Goal: Obtain resource: Obtain resource

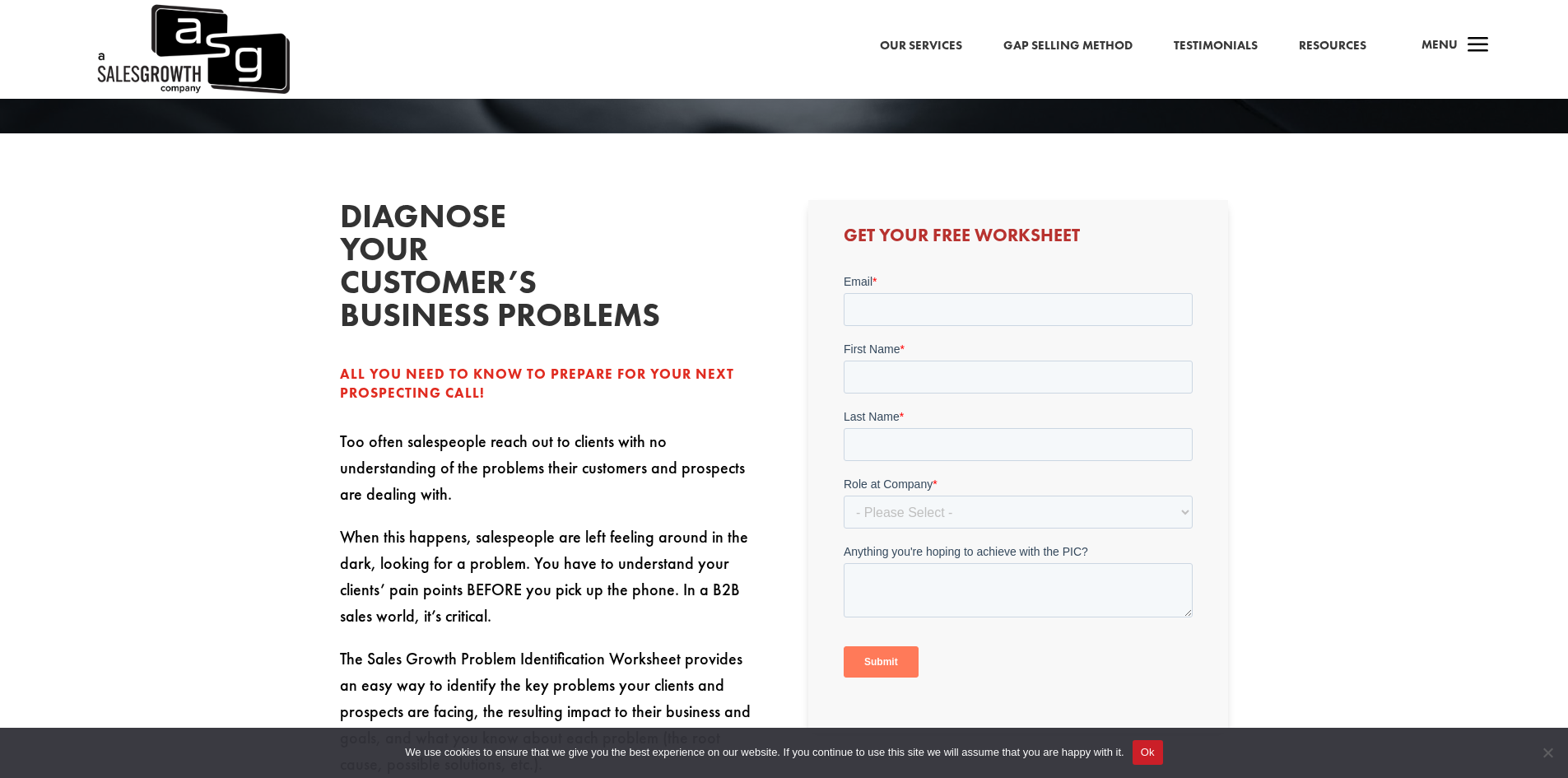
scroll to position [432, 0]
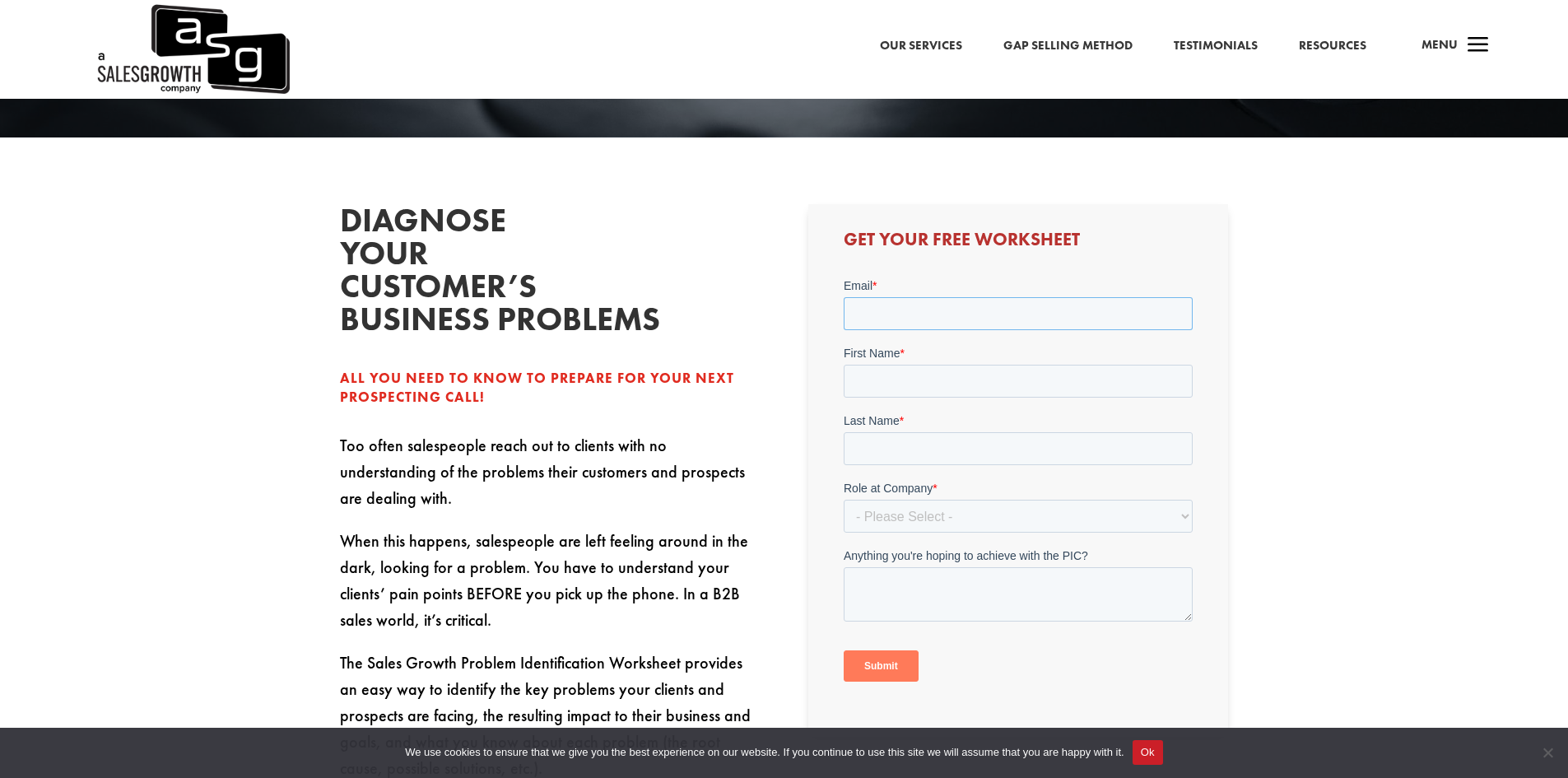
click at [899, 303] on input "Email *" at bounding box center [1018, 313] width 349 height 33
click at [944, 325] on input "Email *" at bounding box center [1018, 313] width 349 height 33
type input "[EMAIL_ADDRESS][DOMAIN_NAME]"
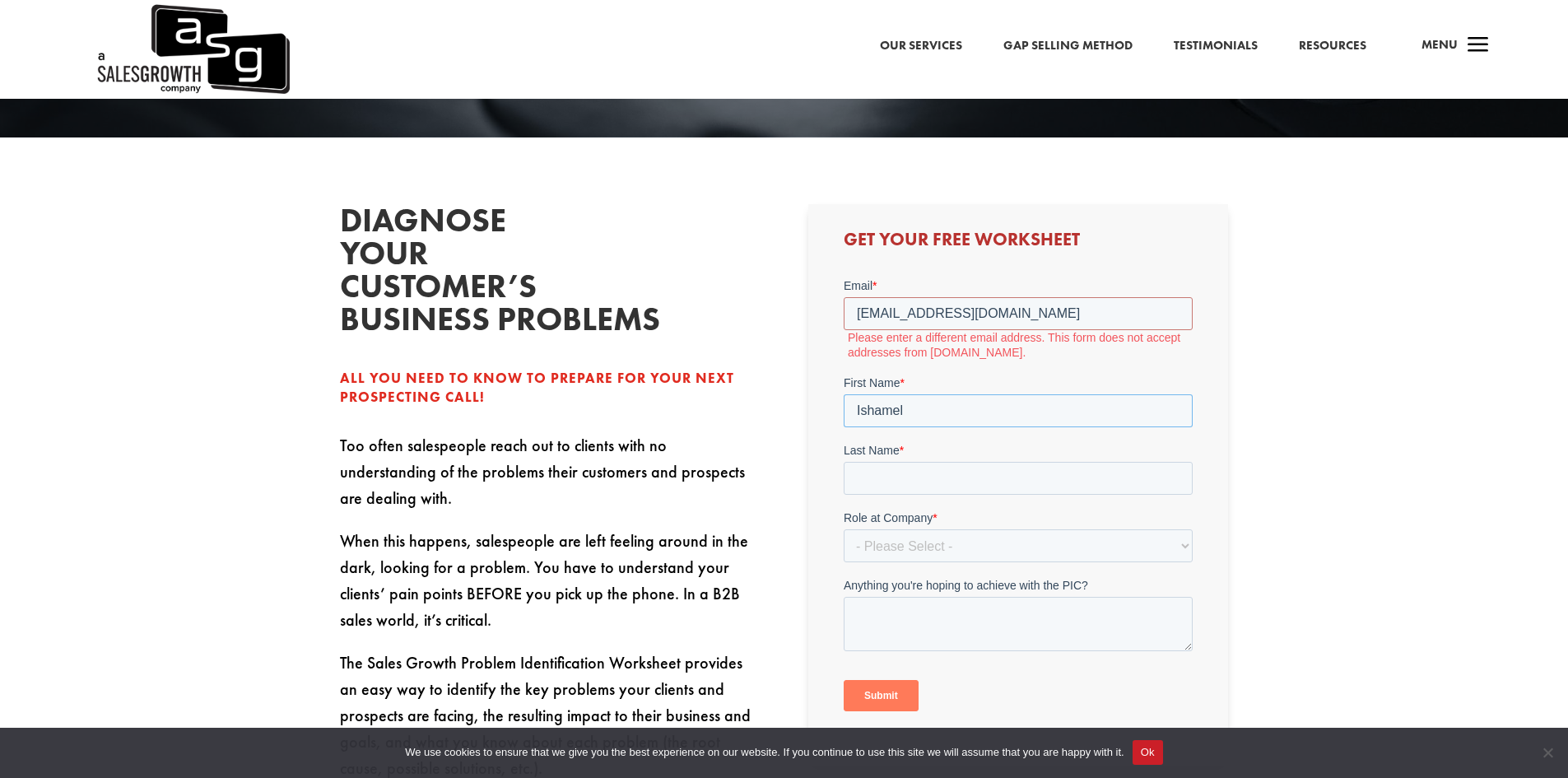
type input "Ishamel"
type input "[PERSON_NAME]"
click at [1017, 546] on select "- Please Select - C-Level (CRO, CSO, etc) Senior Leadership (VP of Sales, VP of…" at bounding box center [1018, 546] width 349 height 33
select select "Individual Contributor (AE, SDR, CSM, etc)"
click at [844, 529] on select "- Please Select - C-Level (CRO, CSO, etc) Senior Leadership (VP of Sales, VP of…" at bounding box center [1018, 546] width 349 height 33
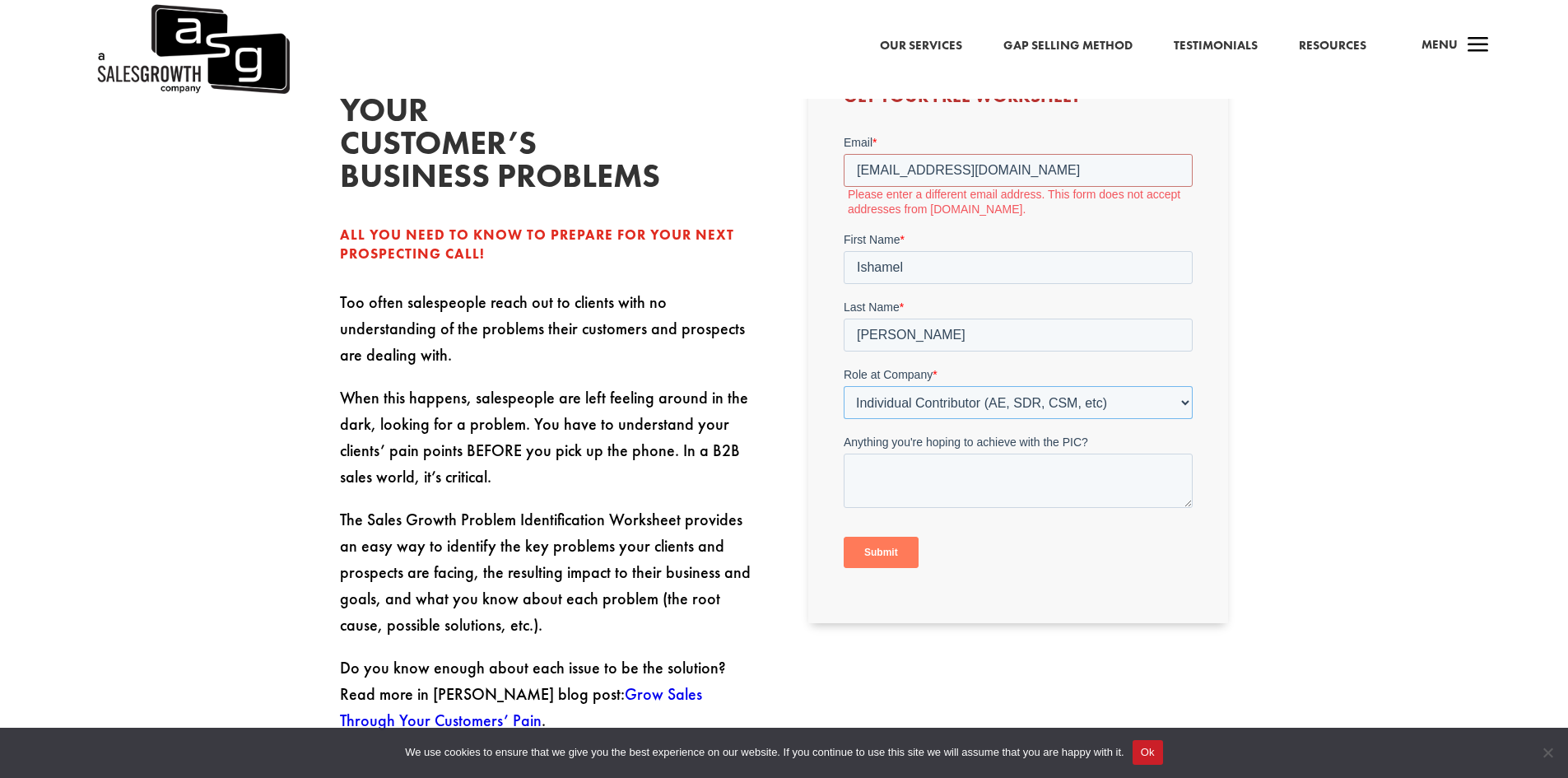
scroll to position [597, 0]
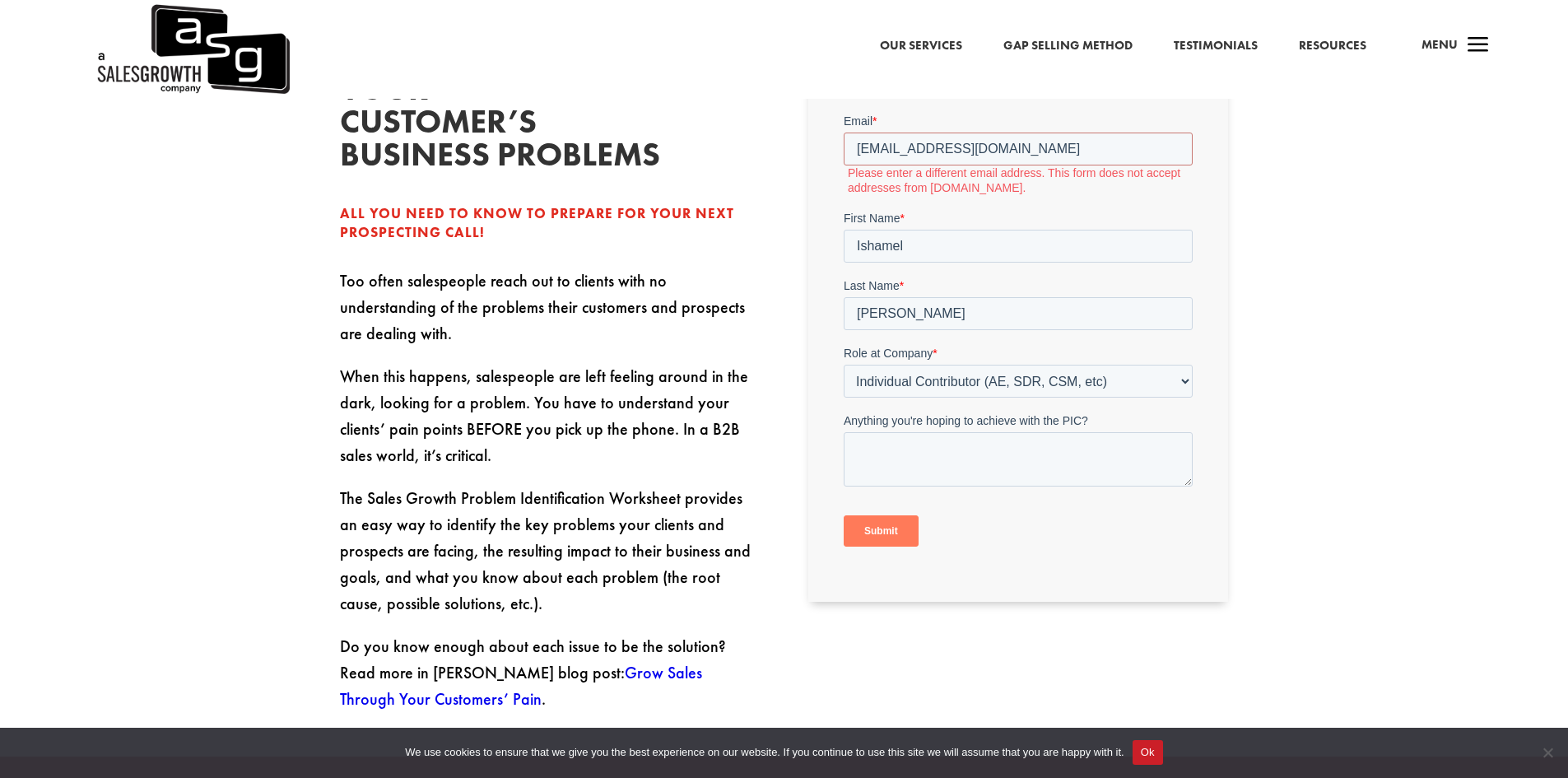
click at [877, 524] on input "Submit" at bounding box center [881, 531] width 75 height 31
click at [855, 143] on input "[EMAIL_ADDRESS][DOMAIN_NAME]" at bounding box center [1018, 149] width 349 height 33
click at [1050, 156] on input "[EMAIL_ADDRESS][DOMAIN_NAME]" at bounding box center [1018, 149] width 349 height 33
drag, startPoint x: 1050, startPoint y: 156, endPoint x: 1658, endPoint y: 265, distance: 617.7
click at [844, 148] on html "Email * [EMAIL_ADDRESS][DOMAIN_NAME] Please enter a different email address. Th…" at bounding box center [1018, 344] width 349 height 463
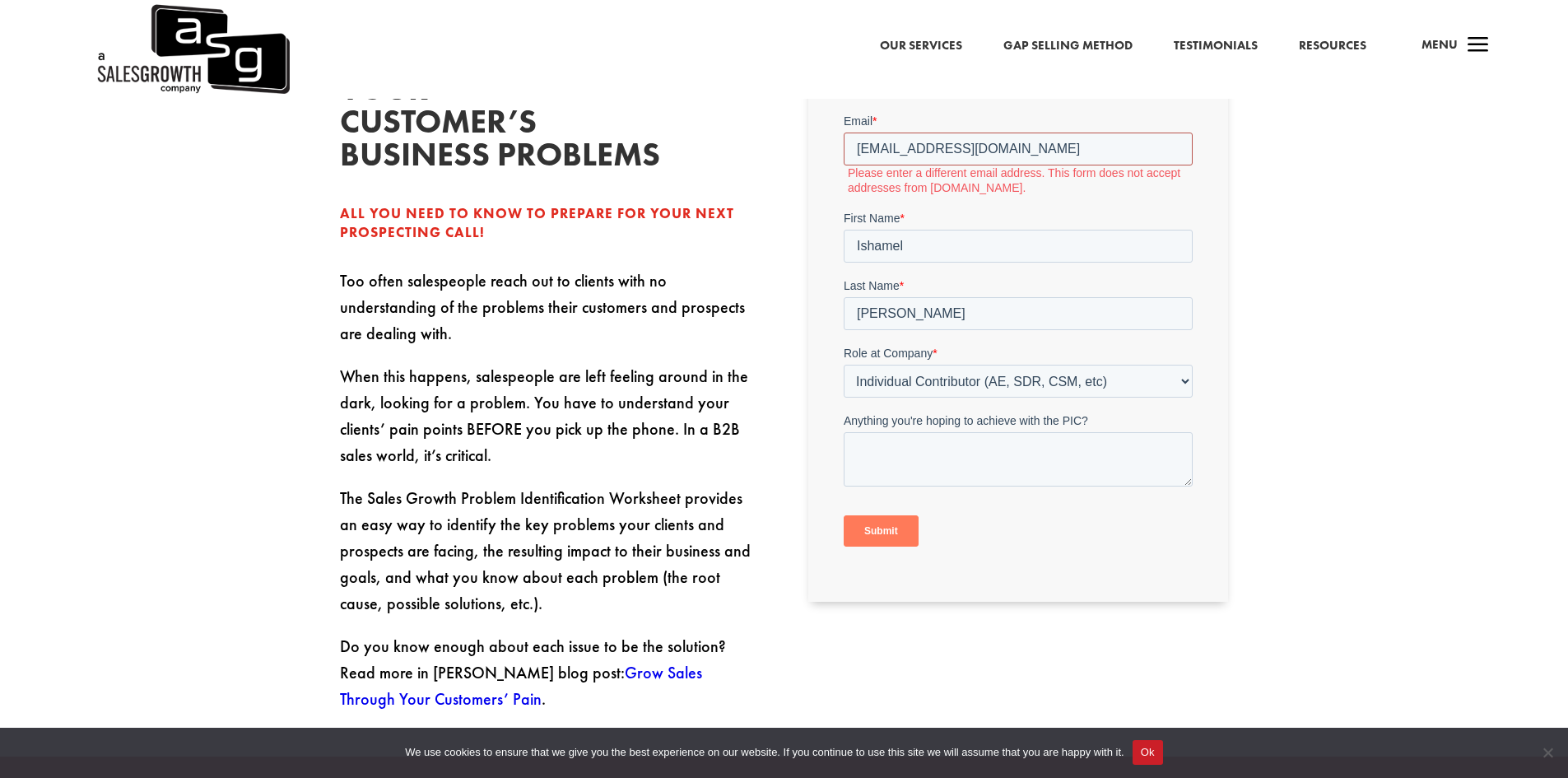
type input "\"
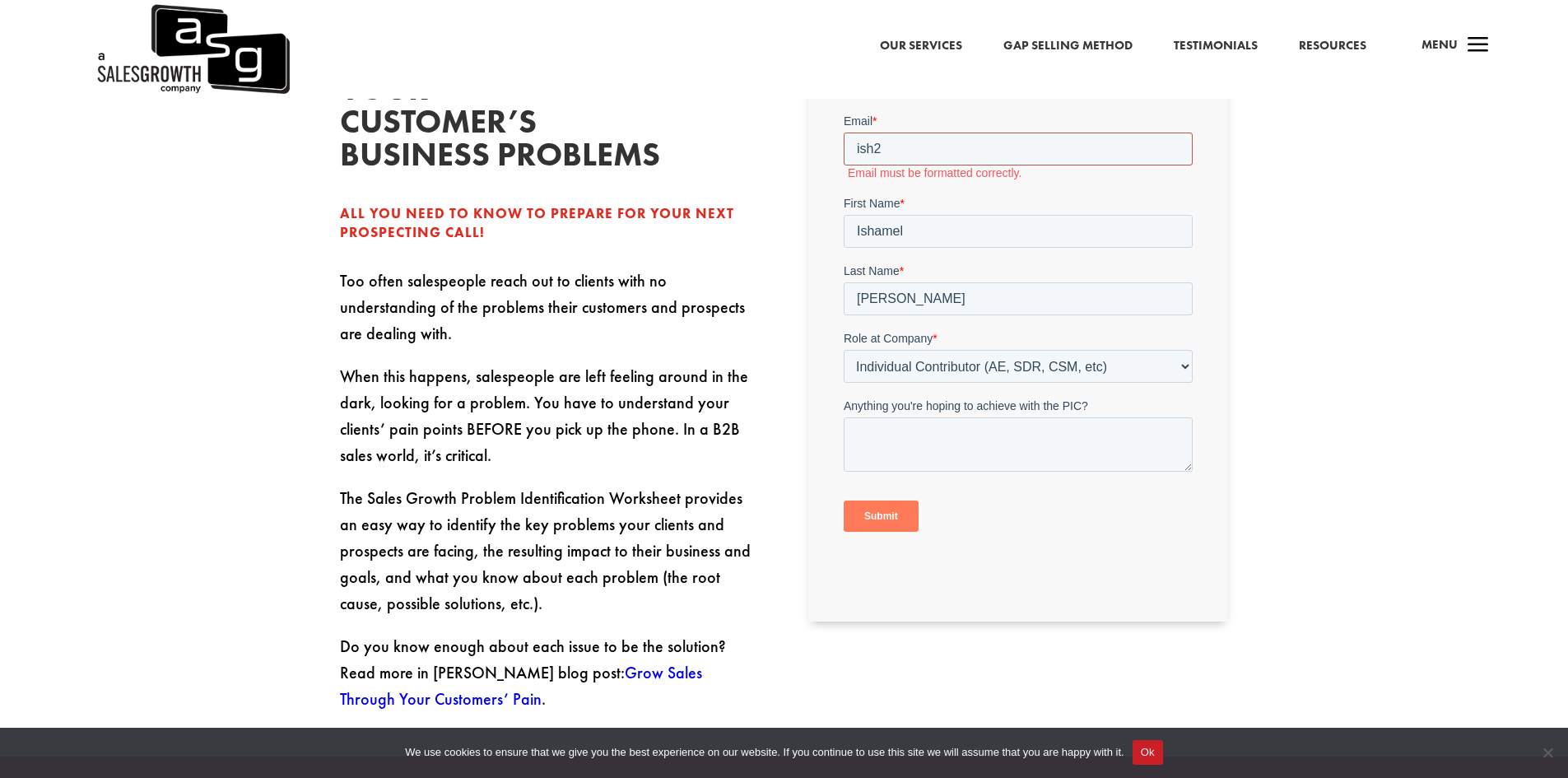
type input "[EMAIL_ADDRESS][DOMAIN_NAME]"
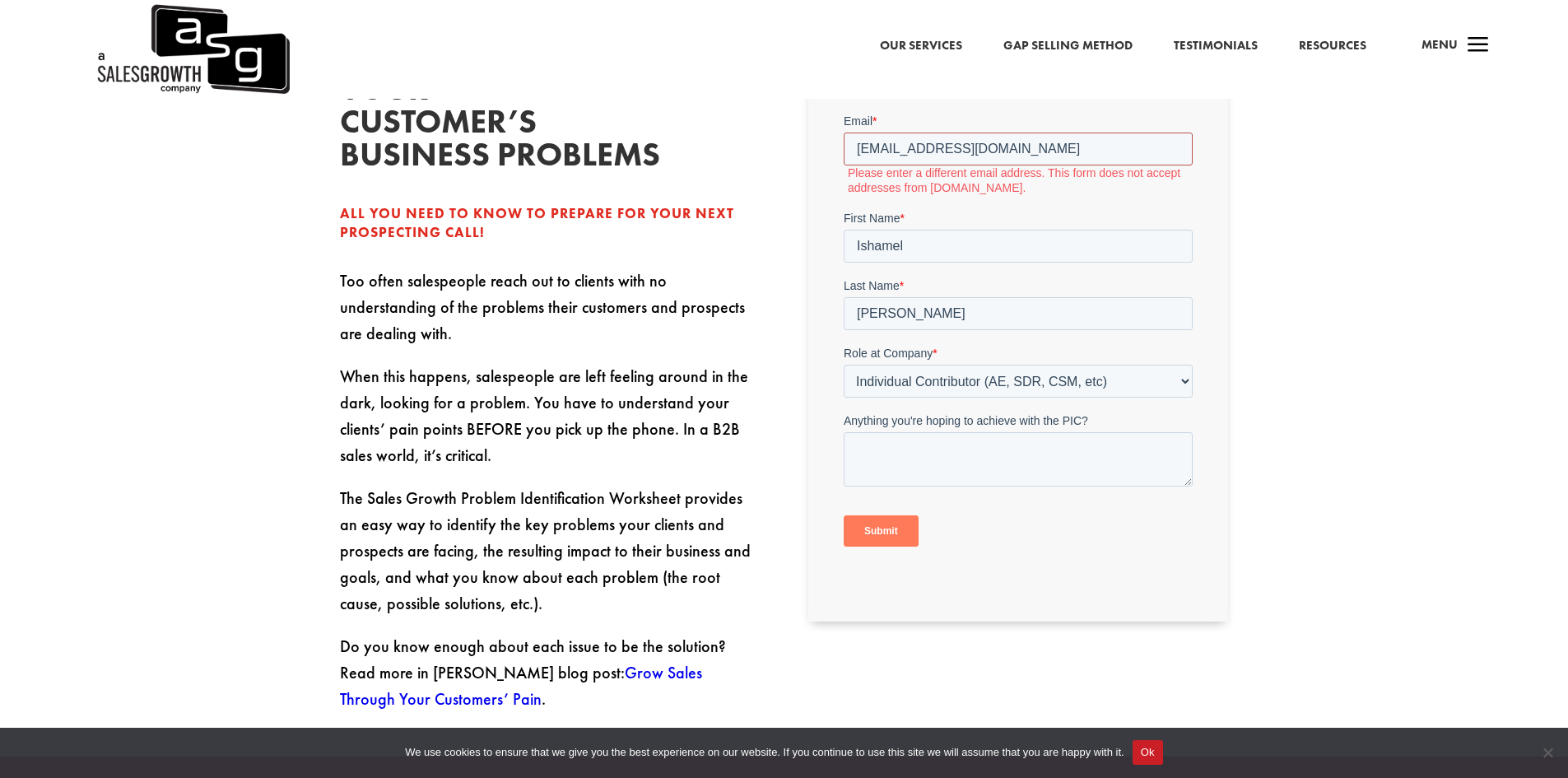
click at [844, 516] on input "Submit" at bounding box center [881, 531] width 75 height 31
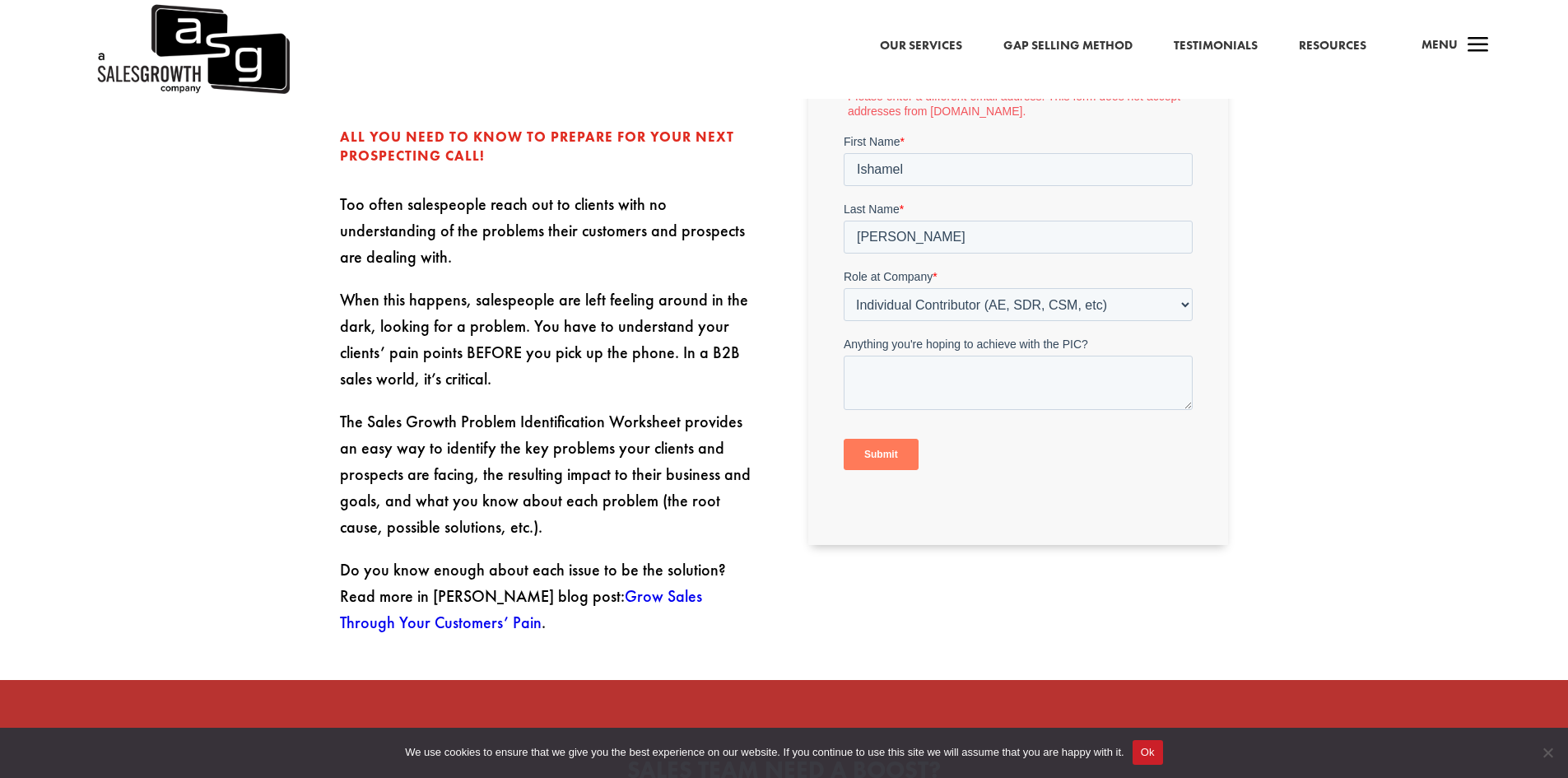
scroll to position [864, 0]
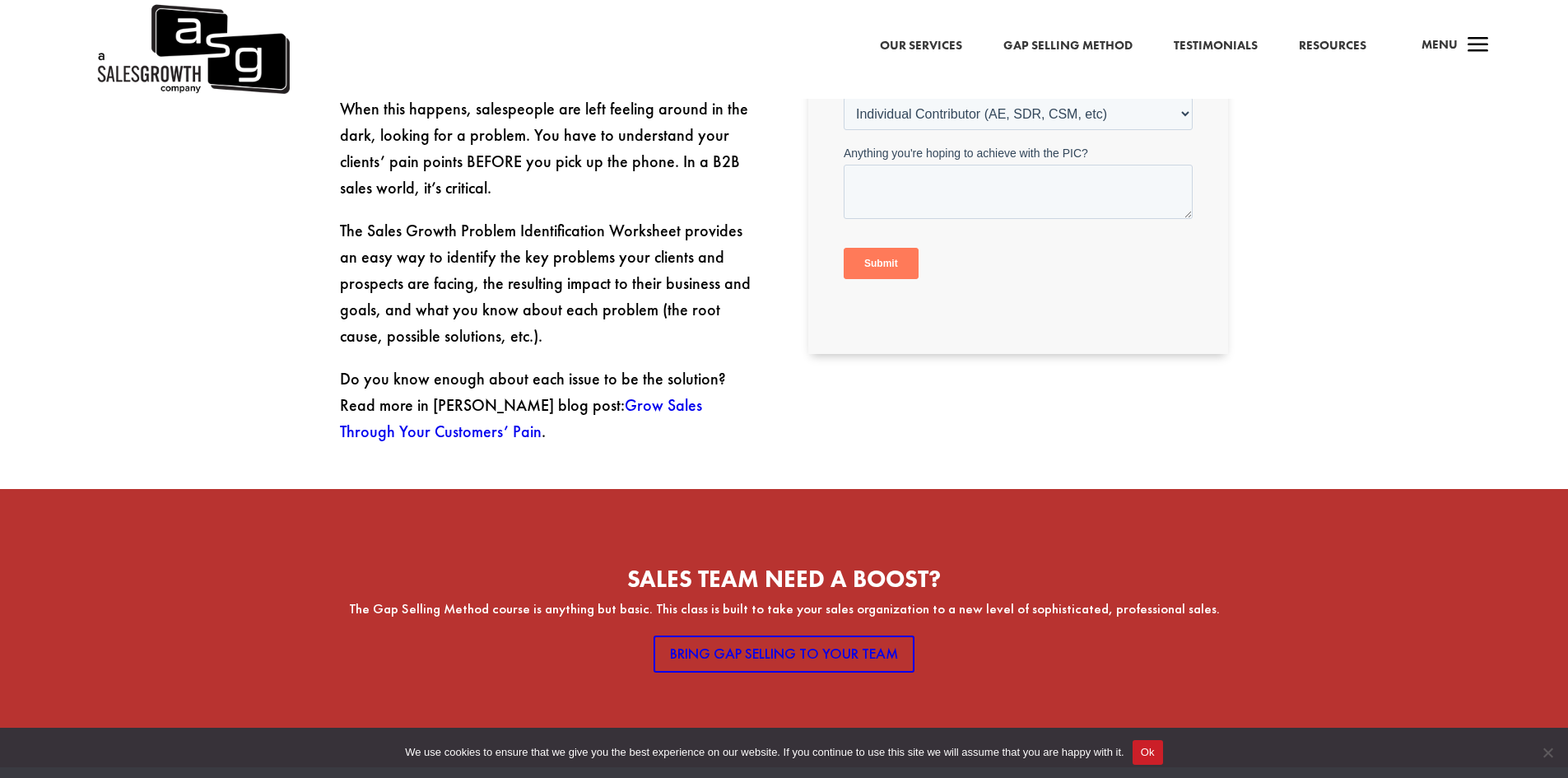
click at [1162, 757] on button "Ok" at bounding box center [1148, 752] width 31 height 25
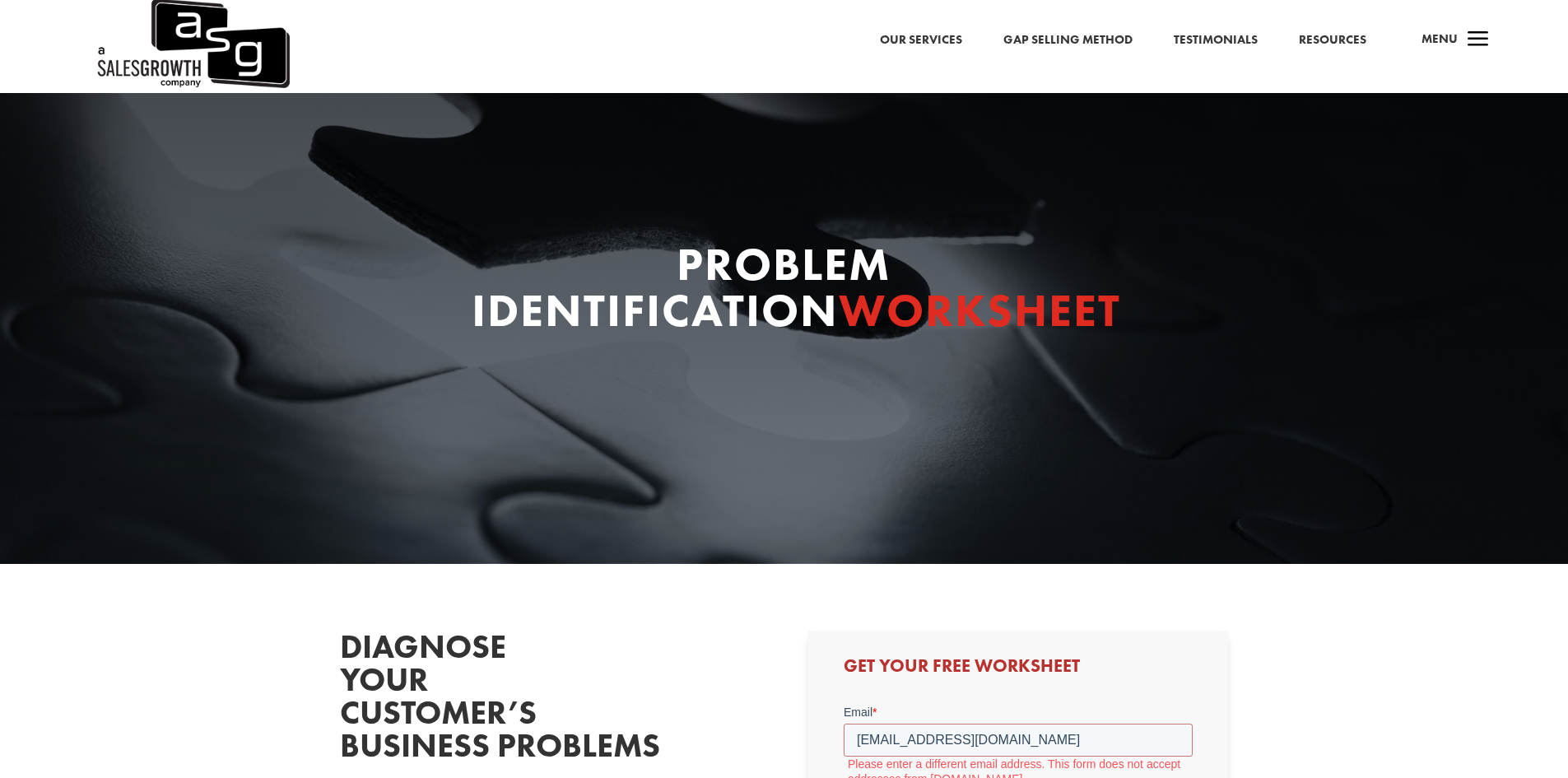
scroll to position [0, 0]
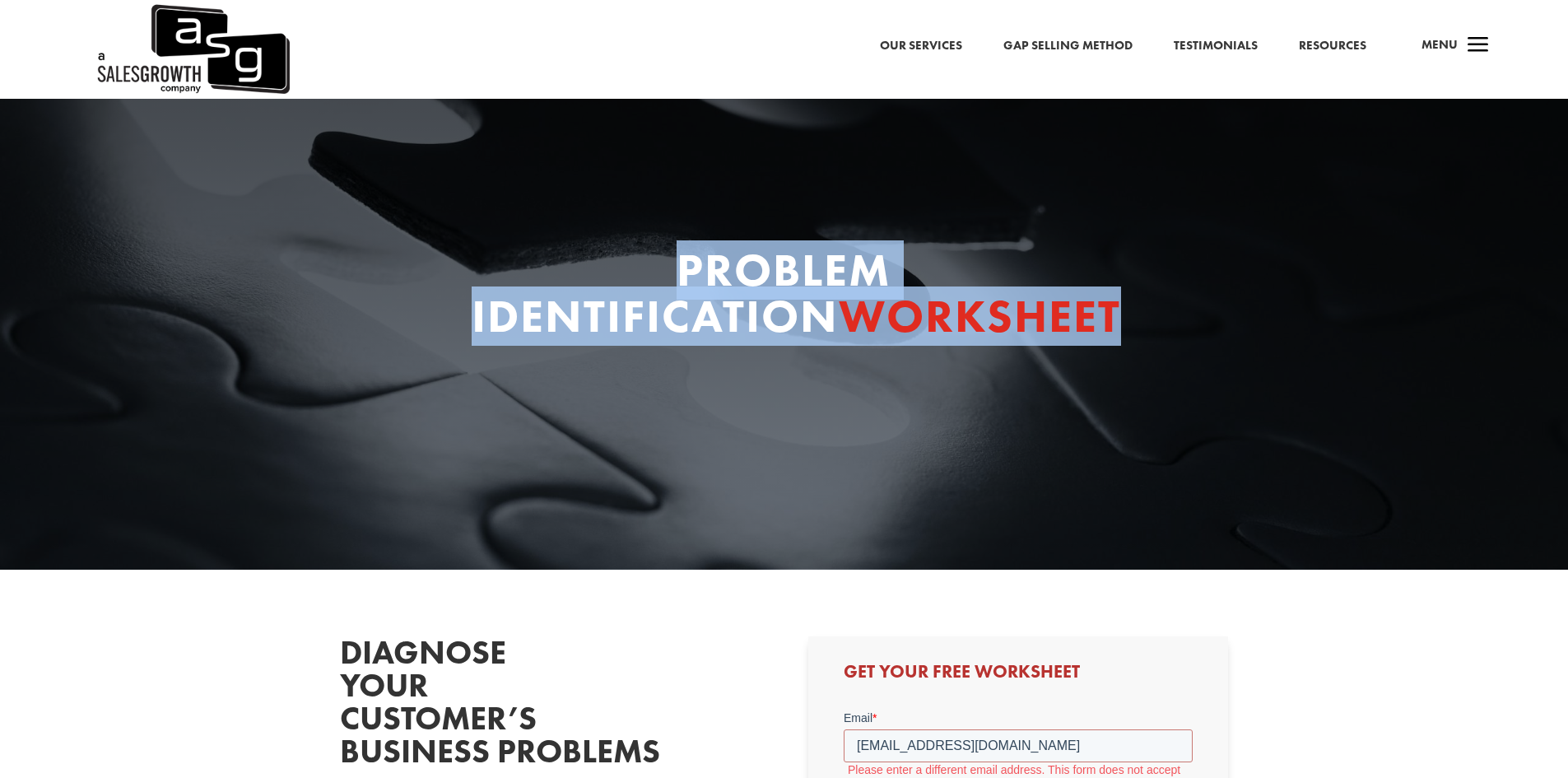
drag, startPoint x: 685, startPoint y: 260, endPoint x: 1304, endPoint y: 321, distance: 622.0
click at [1304, 321] on div "Problem Identification Worksheet" at bounding box center [784, 334] width 1568 height 471
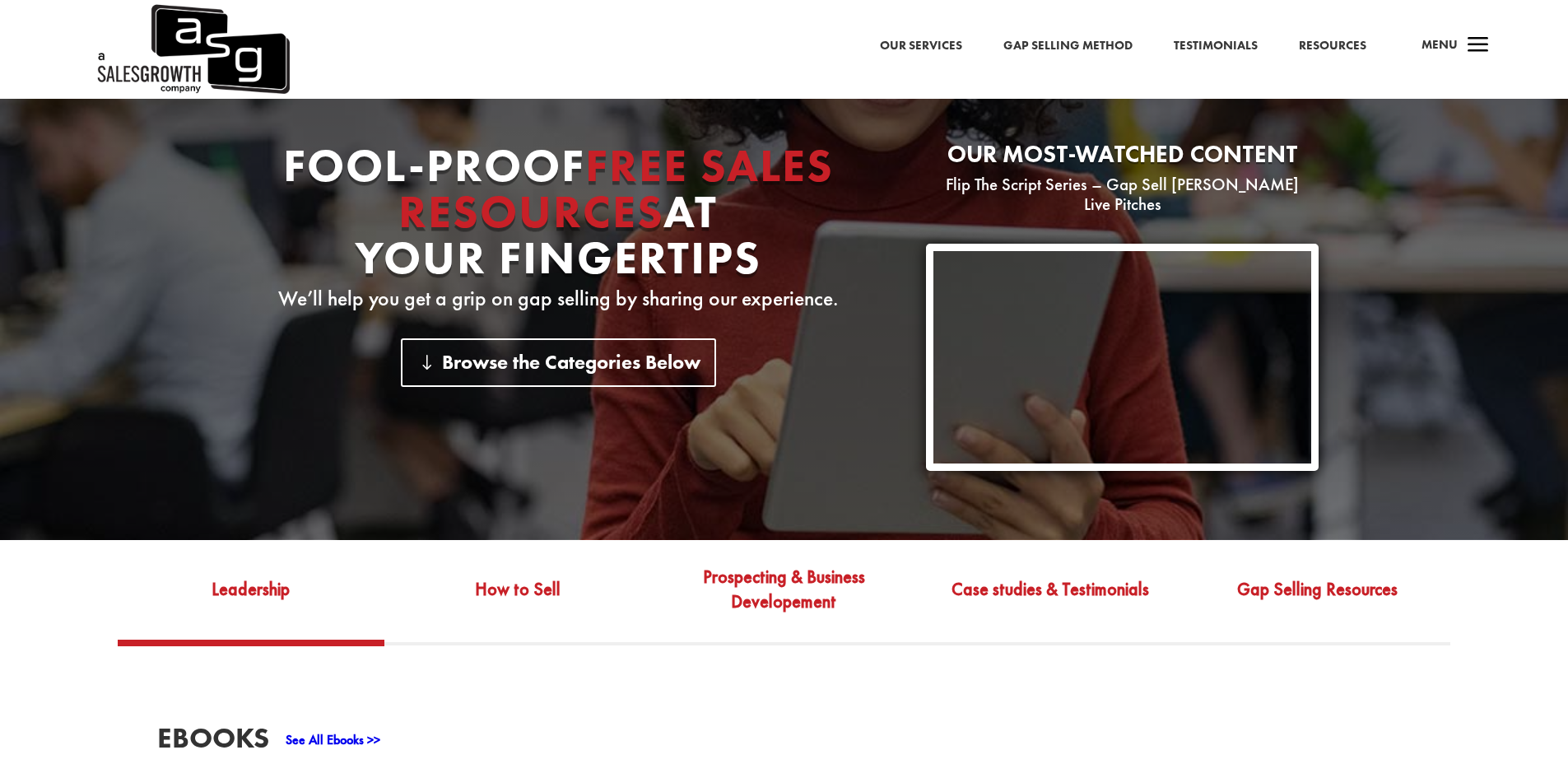
scroll to position [453, 0]
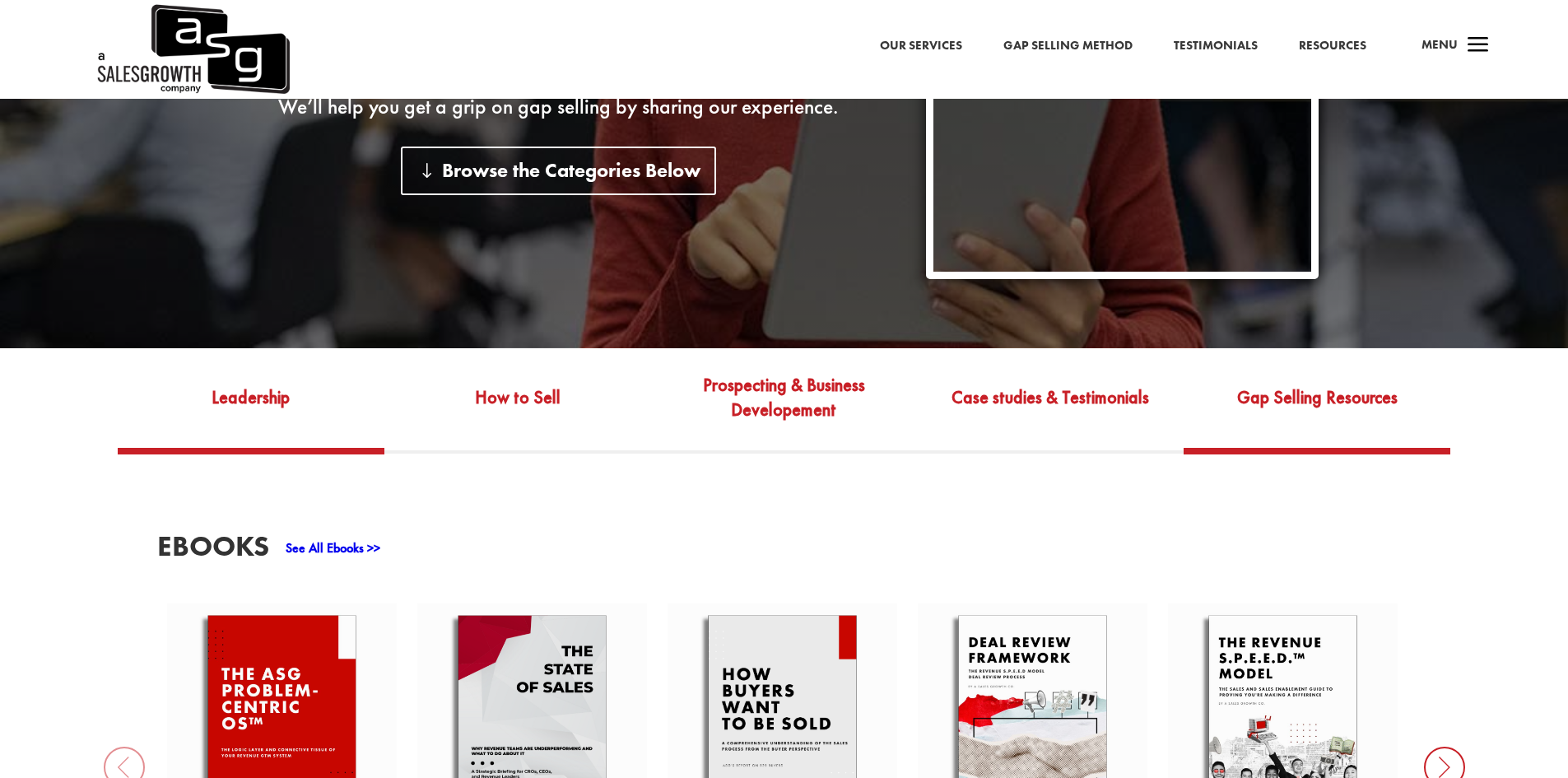
click at [1321, 381] on link "Gap Selling Resources" at bounding box center [1317, 409] width 267 height 77
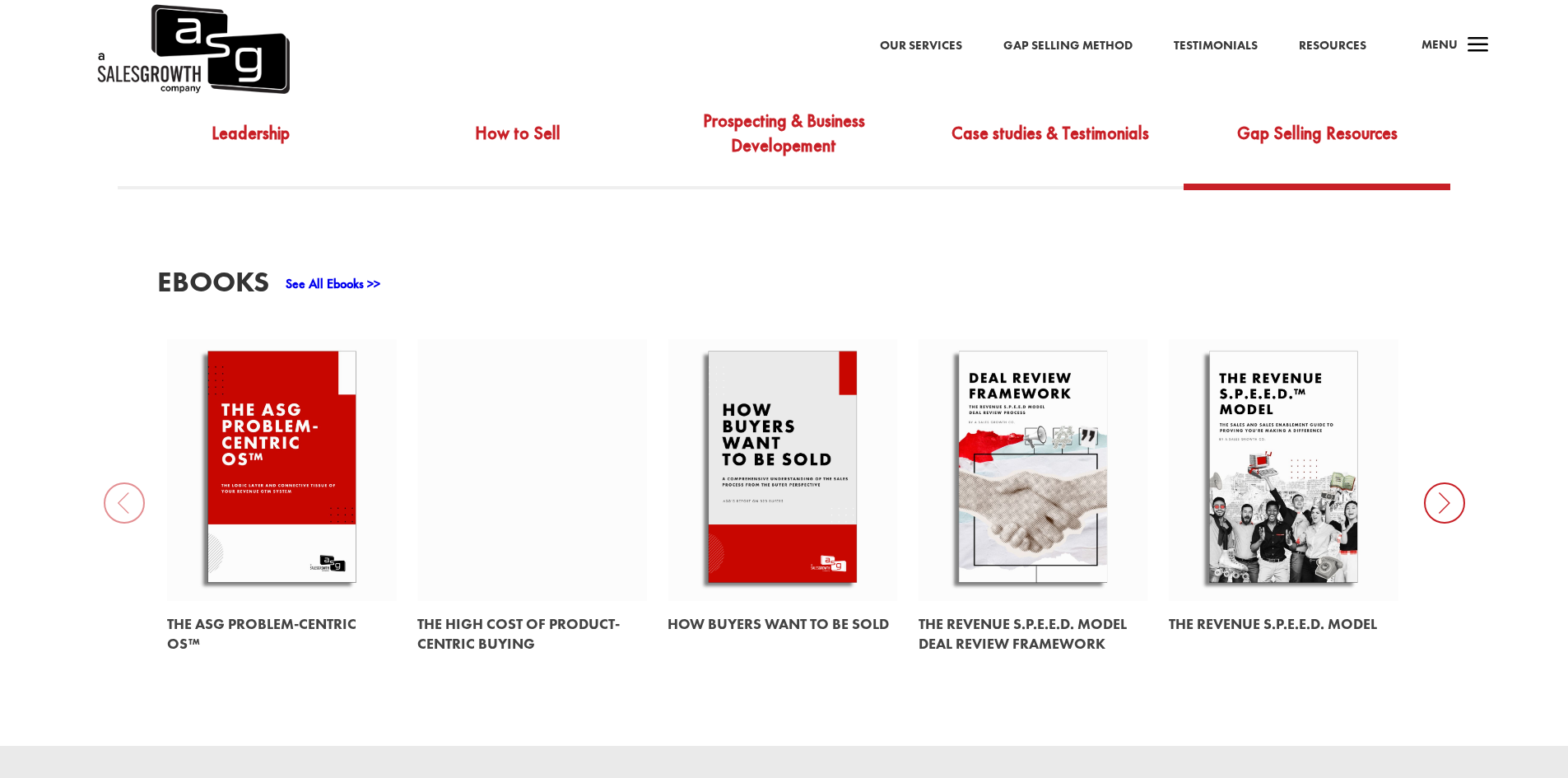
scroll to position [721, 0]
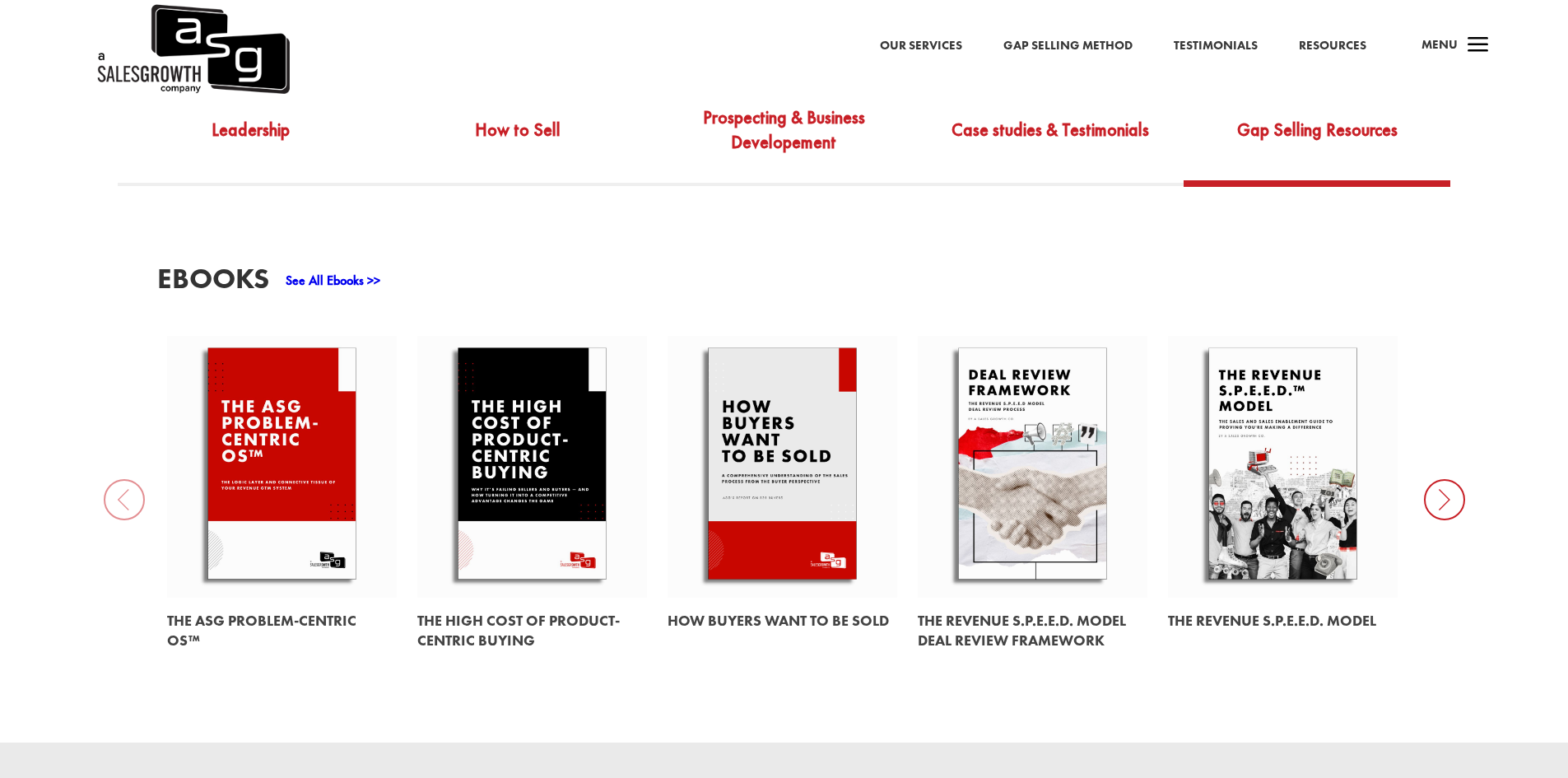
click at [1446, 485] on icon at bounding box center [1444, 499] width 41 height 41
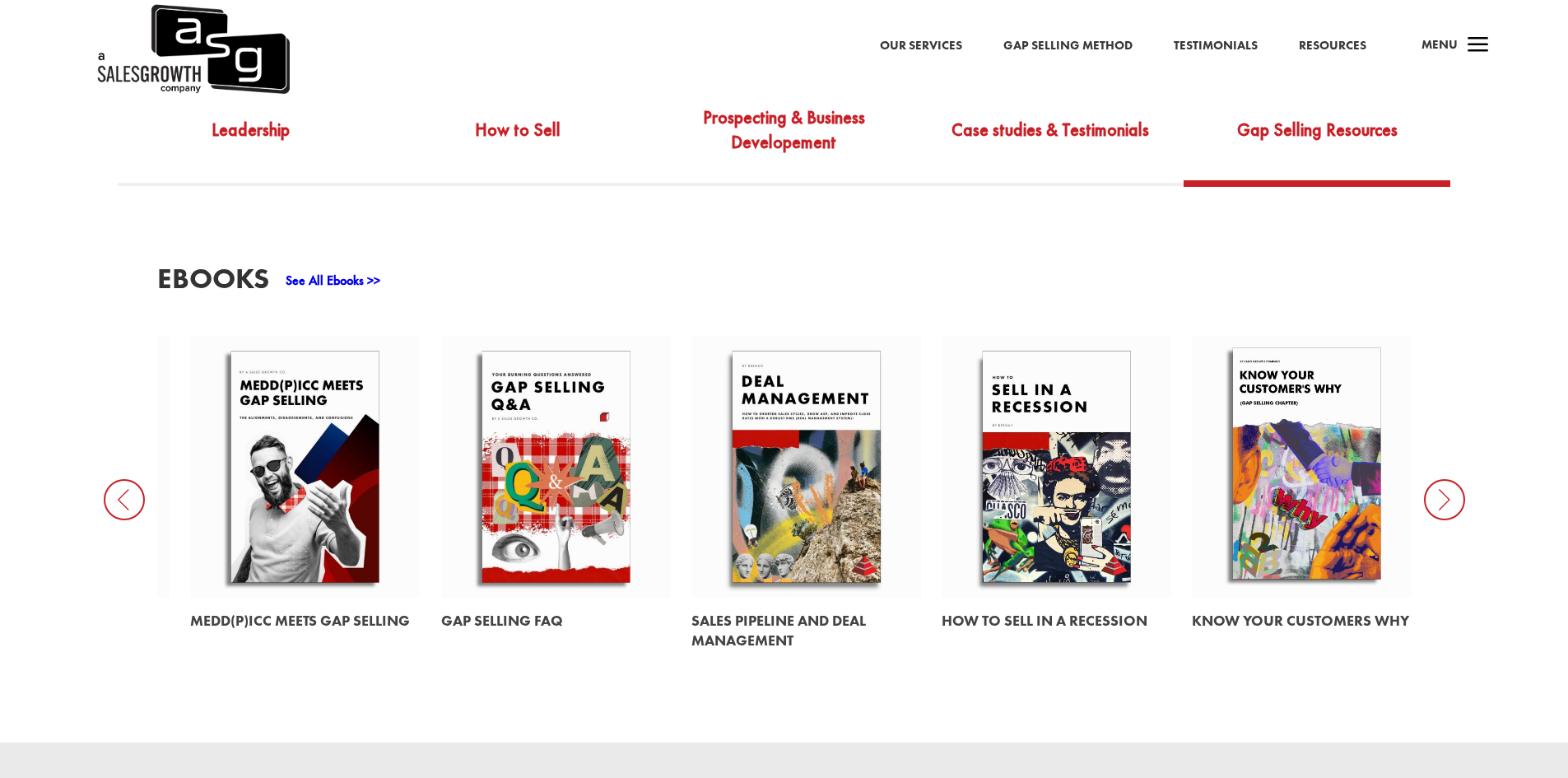
click at [1446, 485] on icon at bounding box center [1444, 499] width 41 height 41
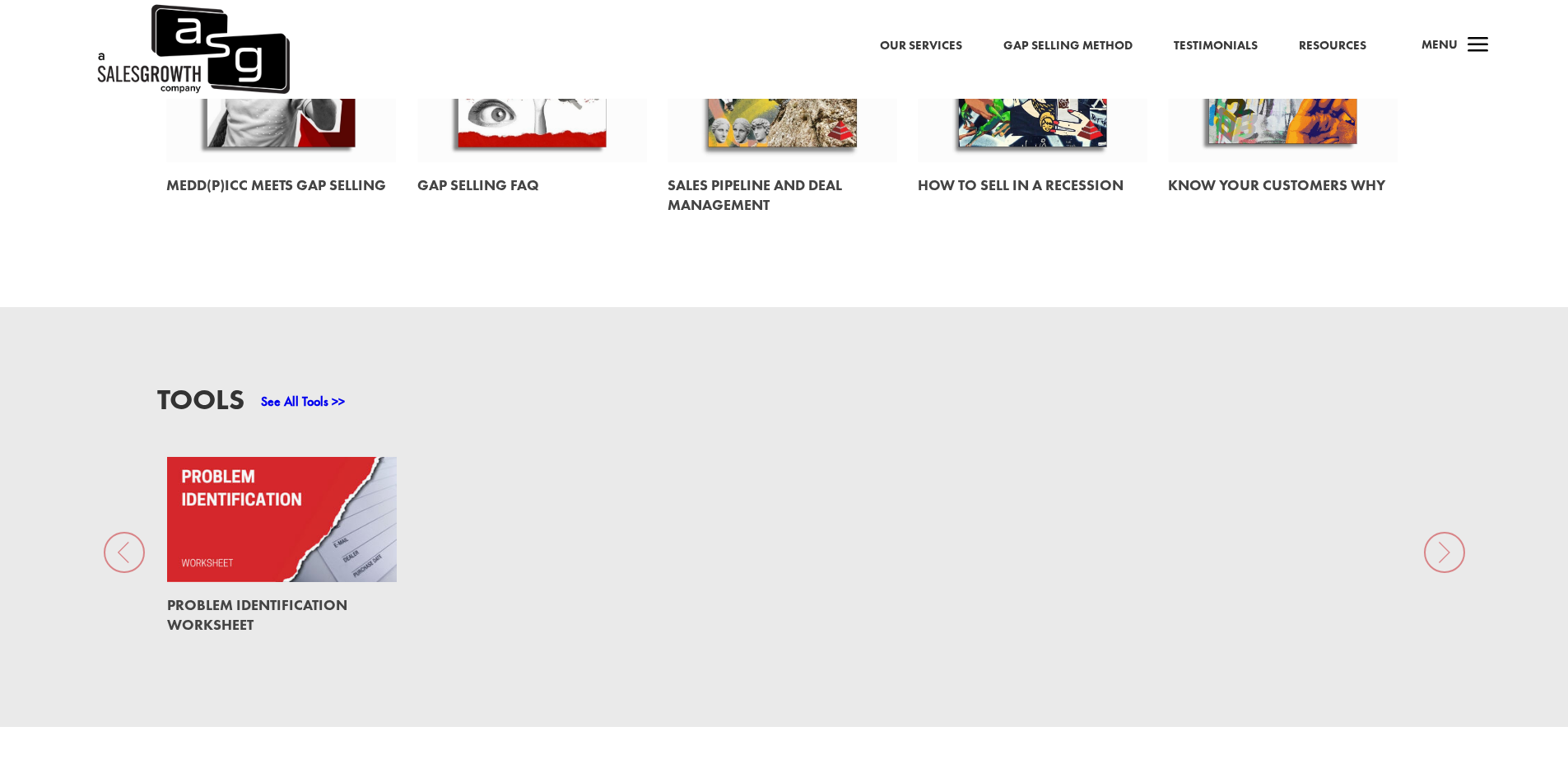
scroll to position [1194, 0]
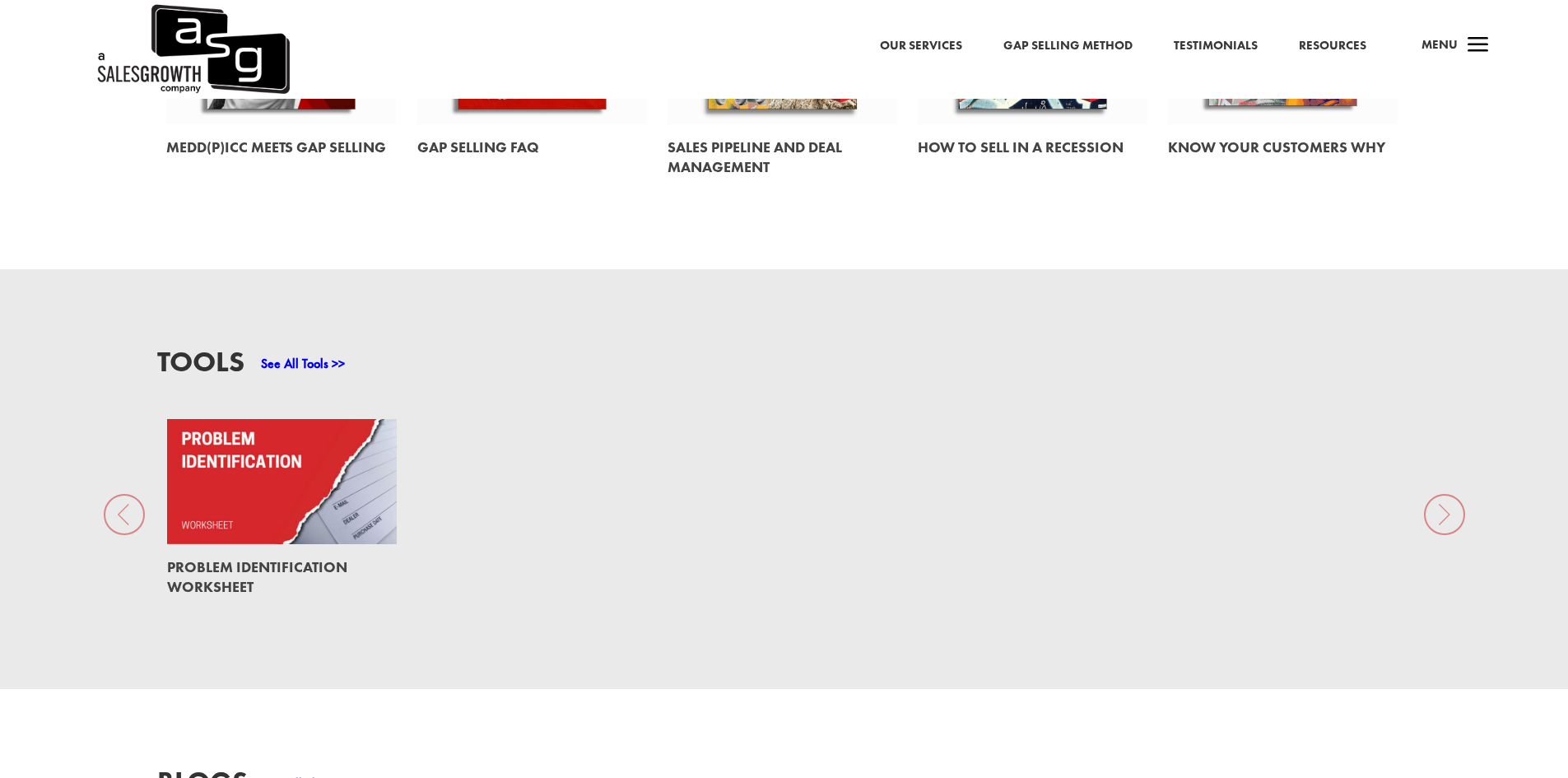
click at [348, 474] on link at bounding box center [281, 482] width 230 height 125
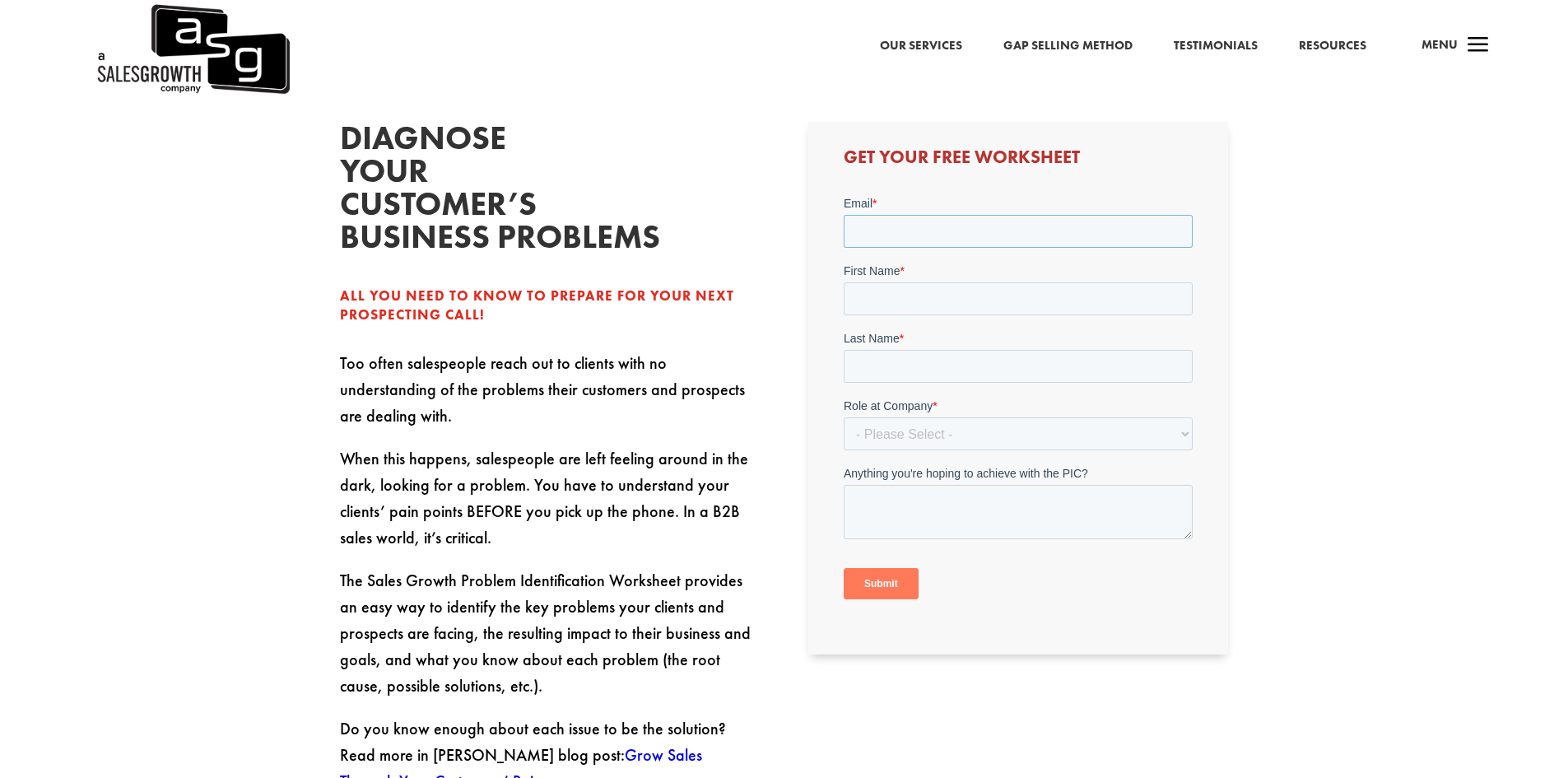
click at [961, 240] on input "Email *" at bounding box center [1018, 231] width 349 height 33
type input "[EMAIL_ADDRESS][DOMAIN_NAME]"
click at [961, 301] on input "First Name *" at bounding box center [1018, 299] width 349 height 33
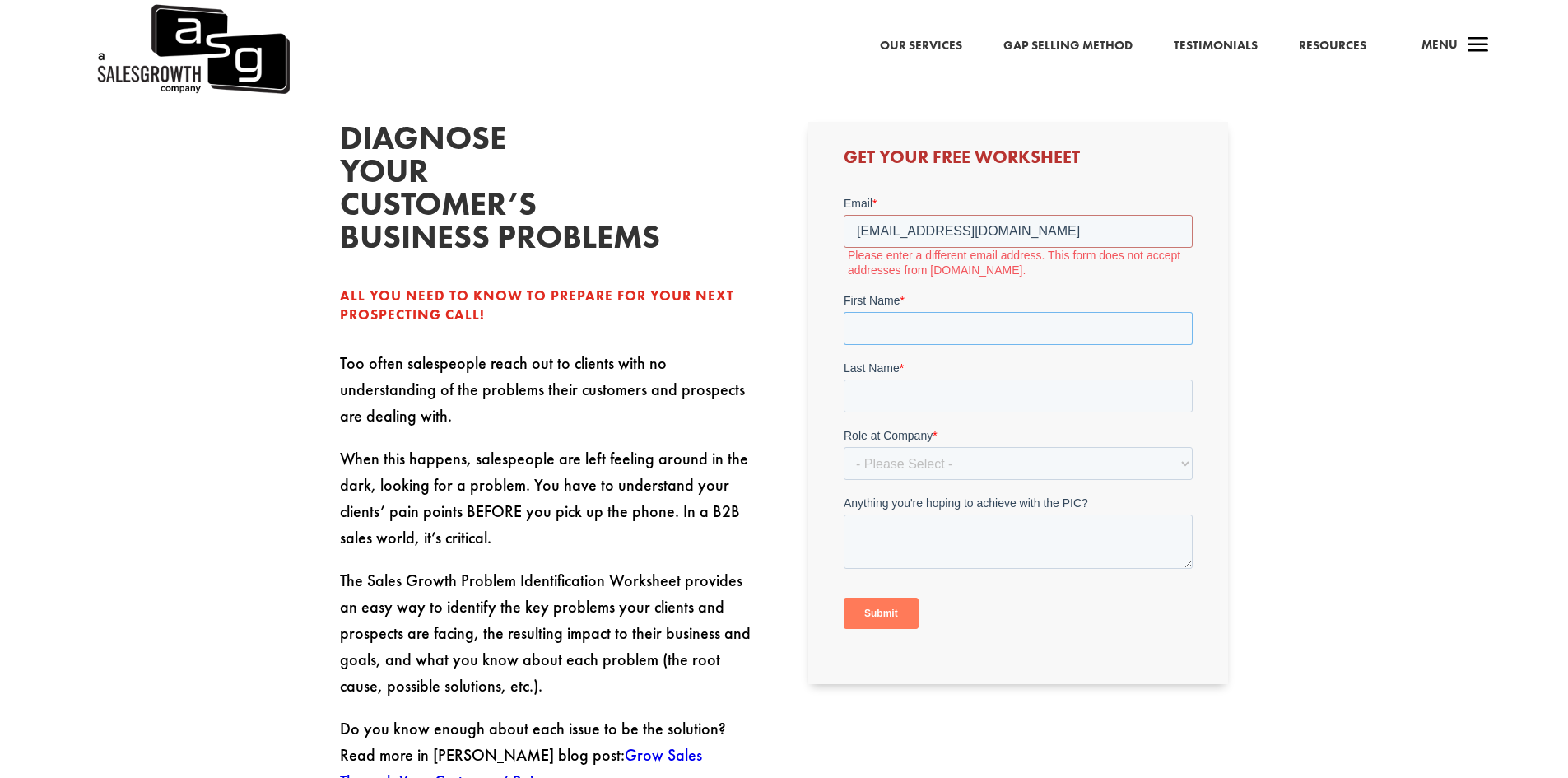
type input "Ishamel"
click at [969, 403] on input "Last Name *" at bounding box center [1018, 396] width 349 height 33
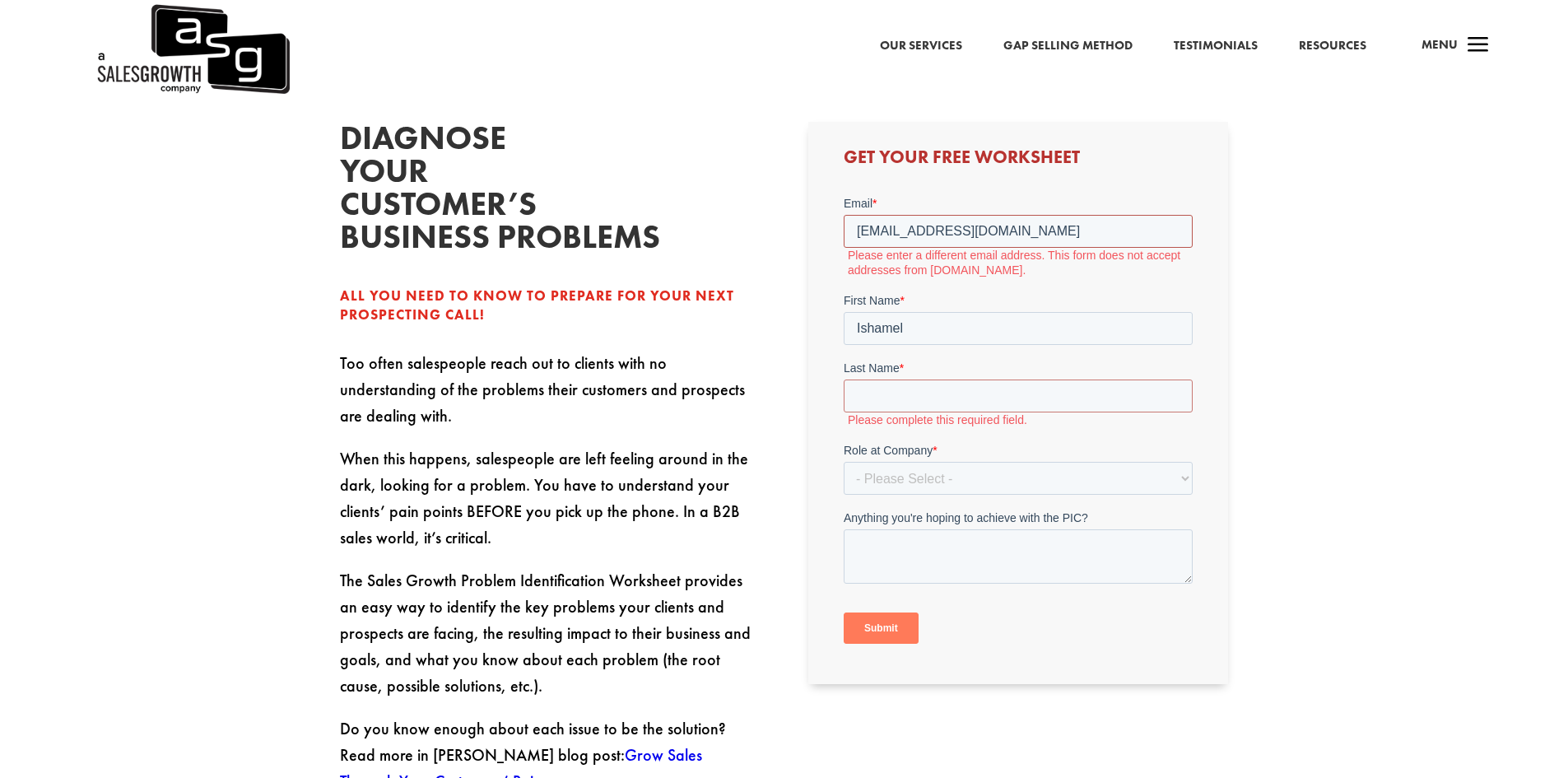
click at [1033, 233] on input "ish2013@gmail.com" at bounding box center [1018, 231] width 349 height 33
click at [943, 232] on input "ish2013@gmail.com" at bounding box center [1018, 231] width 349 height 33
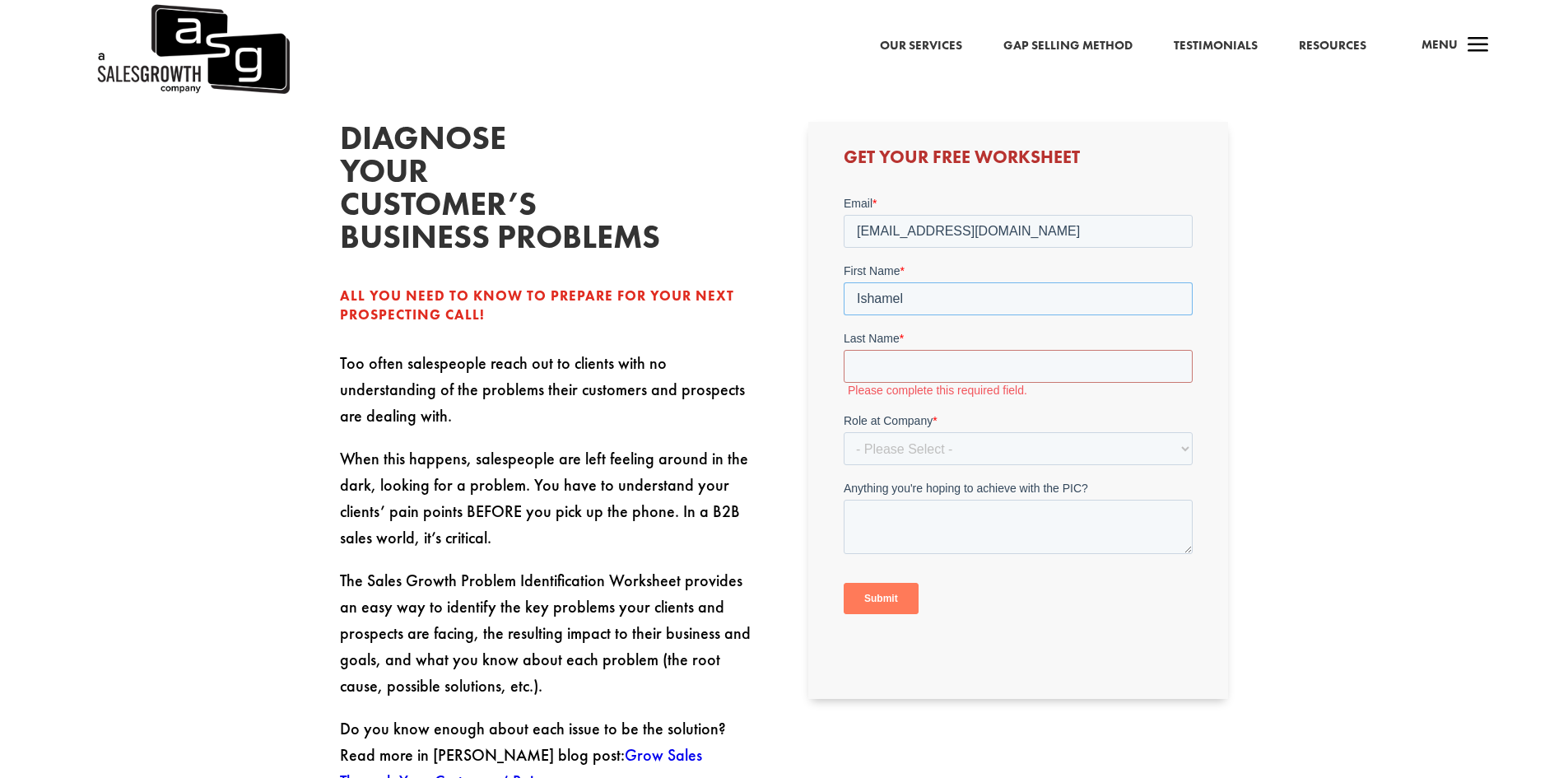
click at [969, 291] on form "Email * ish2013@yahoo.com First Name * Ishamel Last Name * Please complete this…" at bounding box center [1018, 411] width 349 height 433
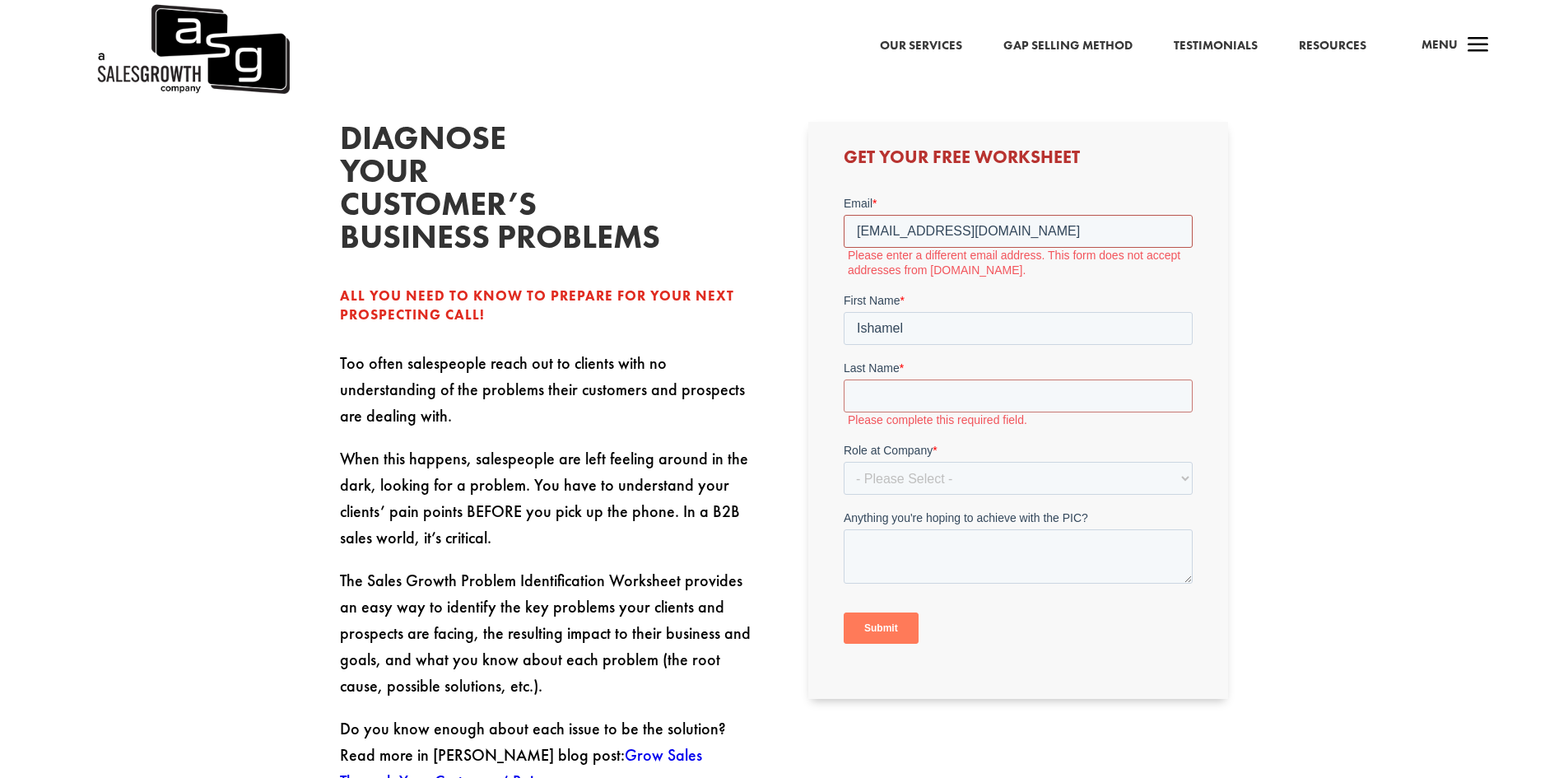
drag, startPoint x: 989, startPoint y: 231, endPoint x: 856, endPoint y: 232, distance: 133.0
click at [856, 232] on input "ish2013@yahoo.com" at bounding box center [1018, 231] width 349 height 33
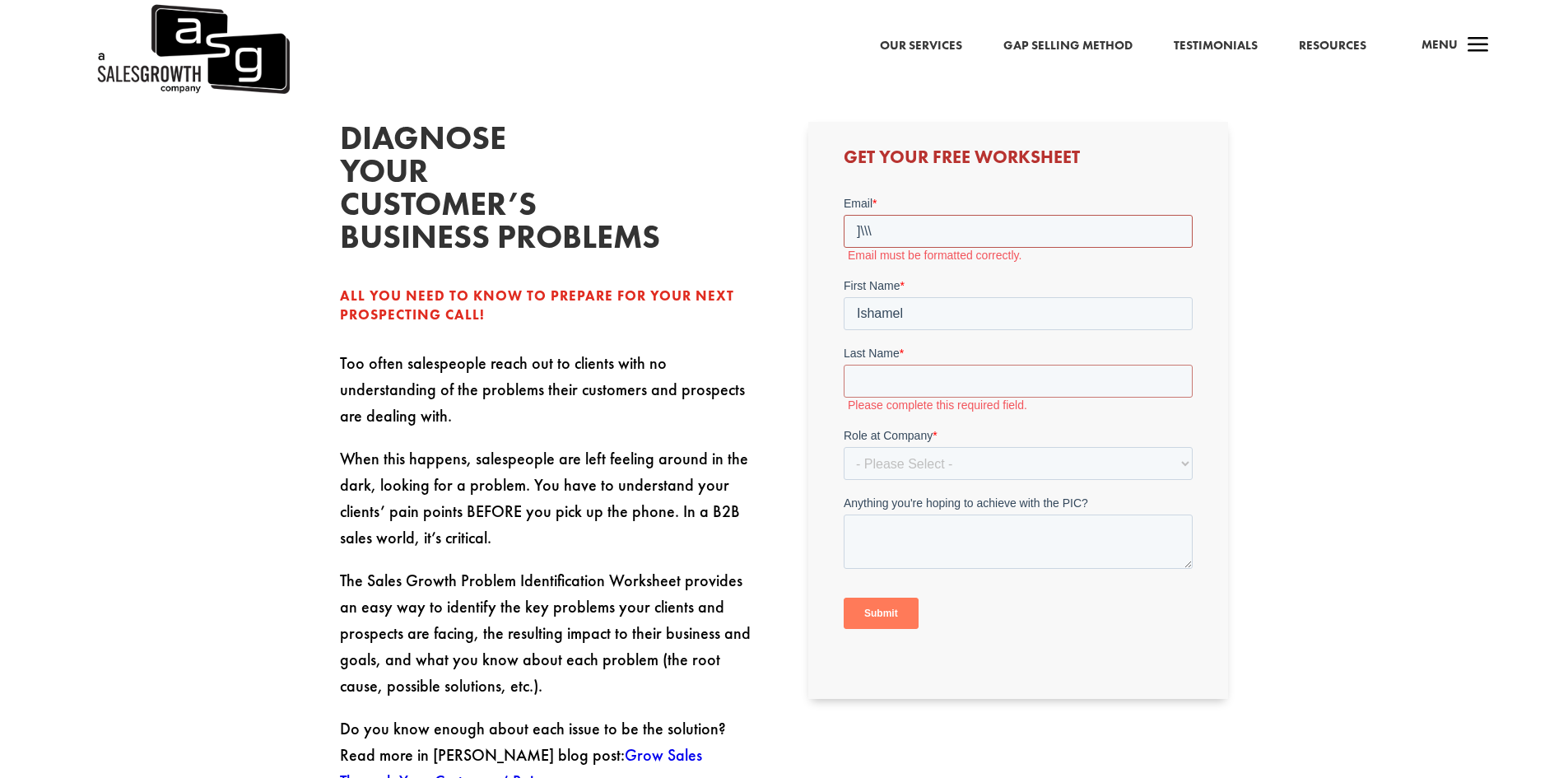
type input "]\\\"
drag, startPoint x: 515, startPoint y: 256, endPoint x: 510, endPoint y: 337, distance: 81.2
click at [514, 256] on h2 "Diagnose your customer’s business problems" at bounding box center [464, 192] width 247 height 140
click at [512, 338] on div "Diagnose your customer’s business problems All you need to know to prepare for …" at bounding box center [550, 458] width 420 height 673
click at [508, 315] on div "All you need to know to prepare for your next prospecting call!" at bounding box center [550, 307] width 420 height 40
